Goal: Information Seeking & Learning: Compare options

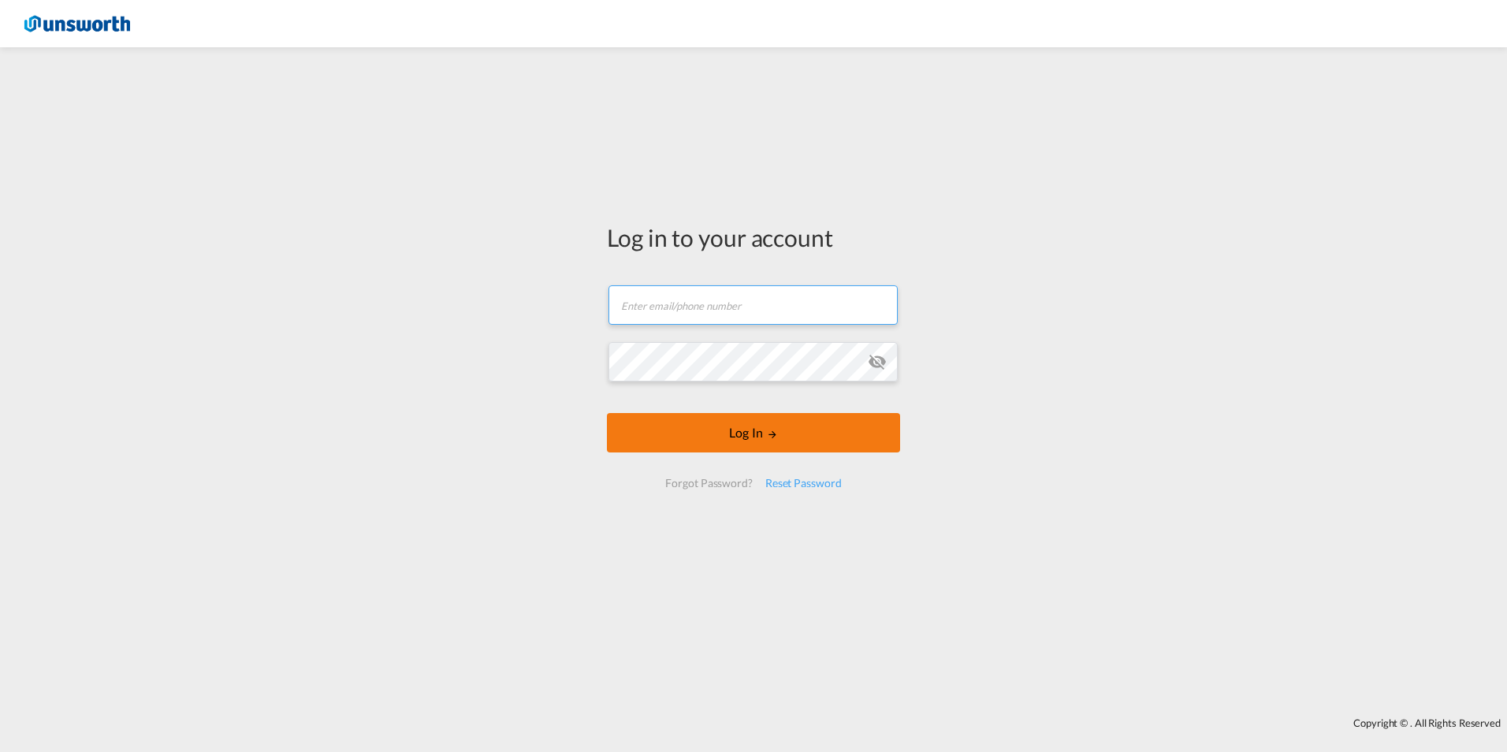
type input "[EMAIL_ADDRESS][PERSON_NAME][DOMAIN_NAME]"
click at [754, 433] on button "Log In" at bounding box center [753, 432] width 293 height 39
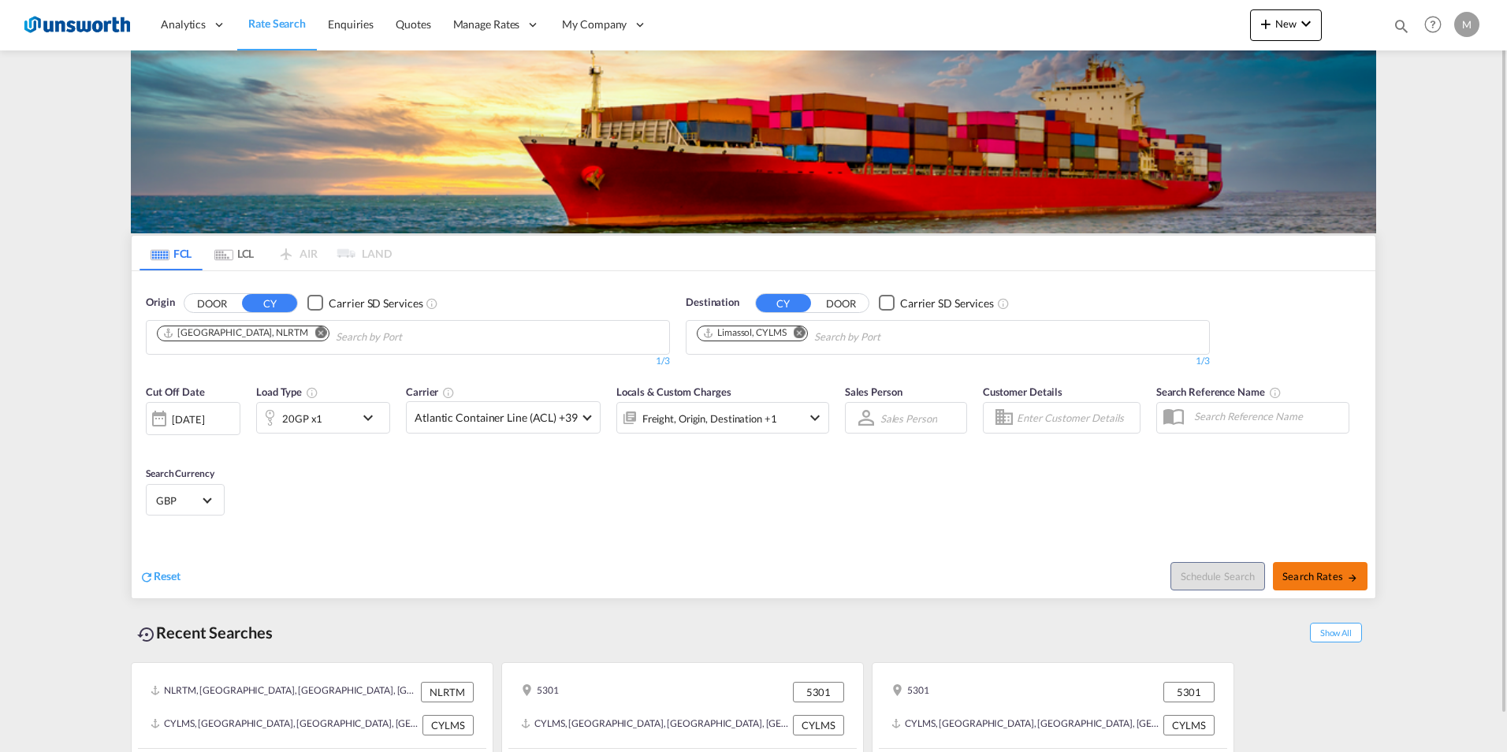
click at [1330, 568] on button "Search Rates" at bounding box center [1320, 576] width 95 height 28
type input "NLRTM to CYLMS / [DATE]"
